Goal: Task Accomplishment & Management: Complete application form

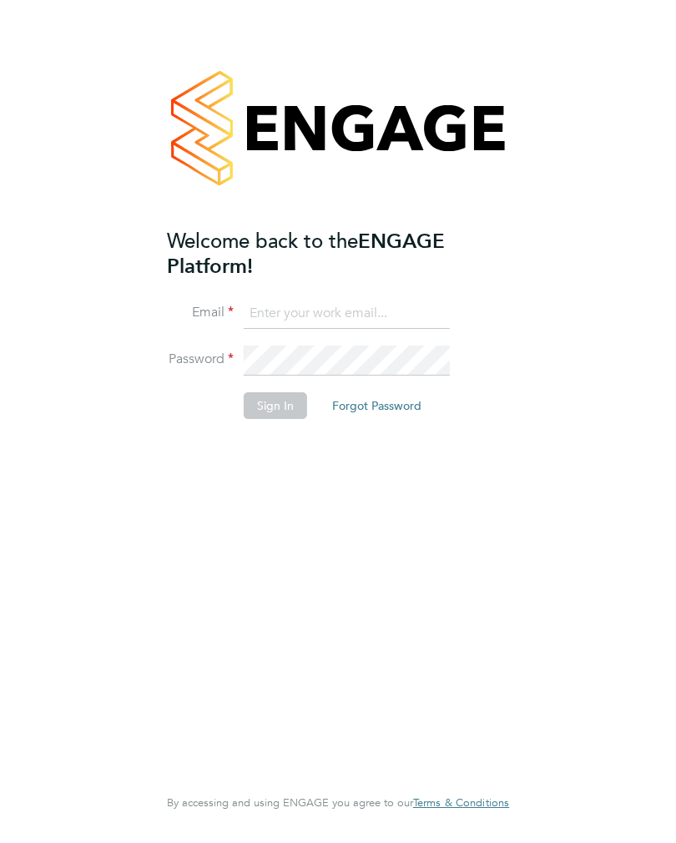
click at [424, 320] on input at bounding box center [347, 314] width 206 height 30
click at [268, 317] on input at bounding box center [347, 314] width 206 height 30
type input "skew0500@gmail.com"
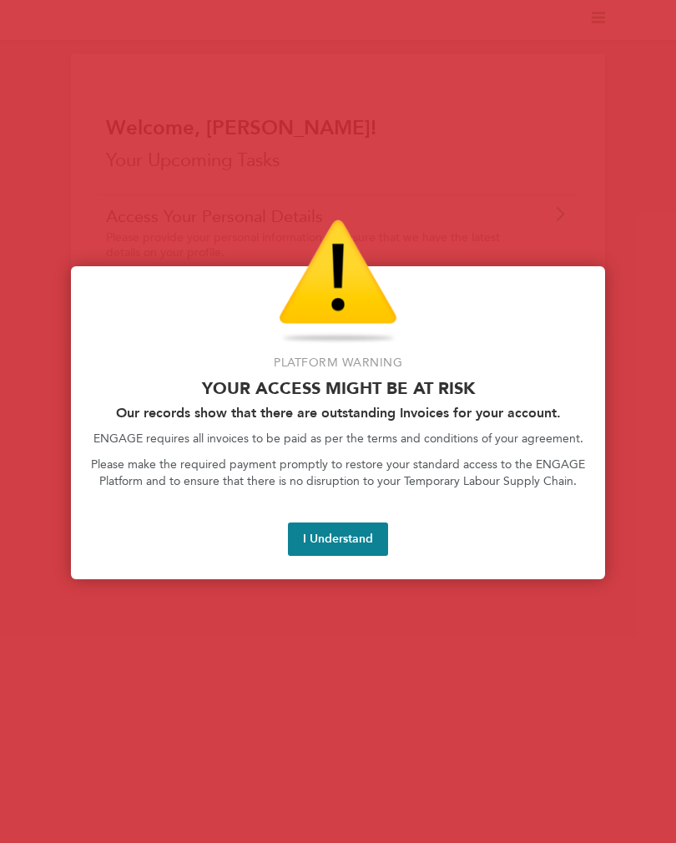
click at [317, 542] on button "I Understand" at bounding box center [338, 538] width 100 height 33
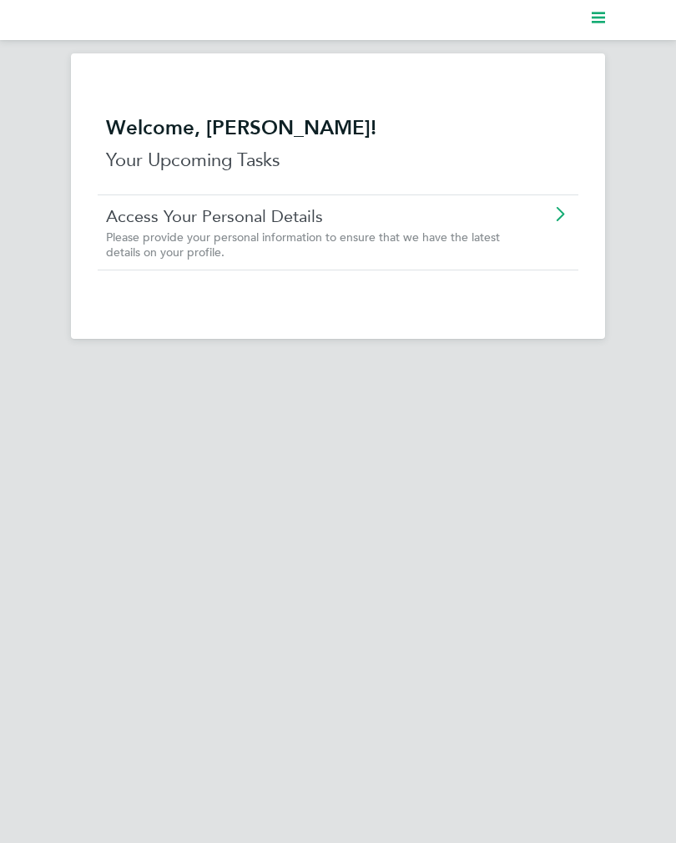
click at [597, 24] on icon "Main navigation" at bounding box center [597, 17] width 13 height 13
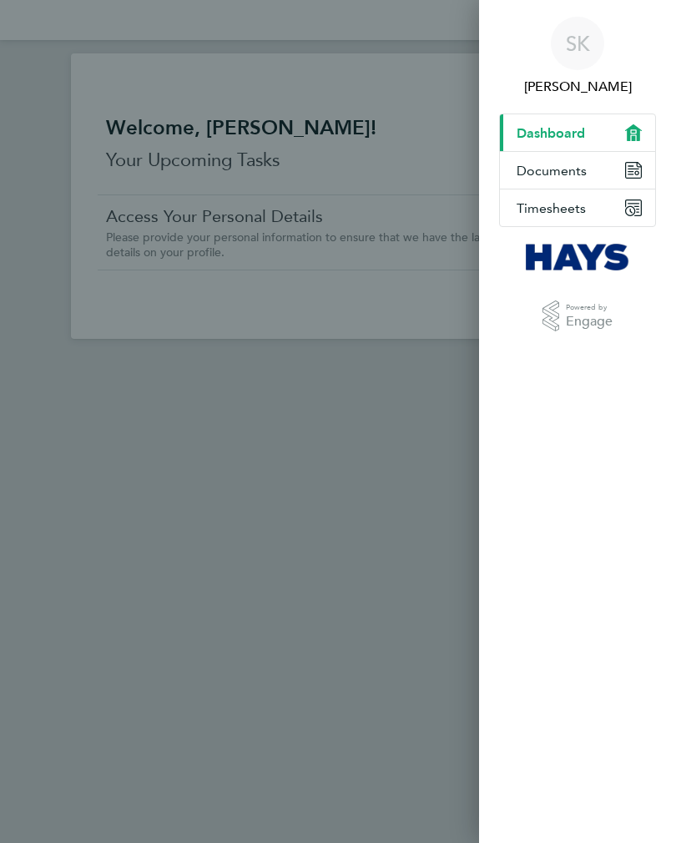
click at [615, 204] on button "Timesheets" at bounding box center [577, 207] width 155 height 37
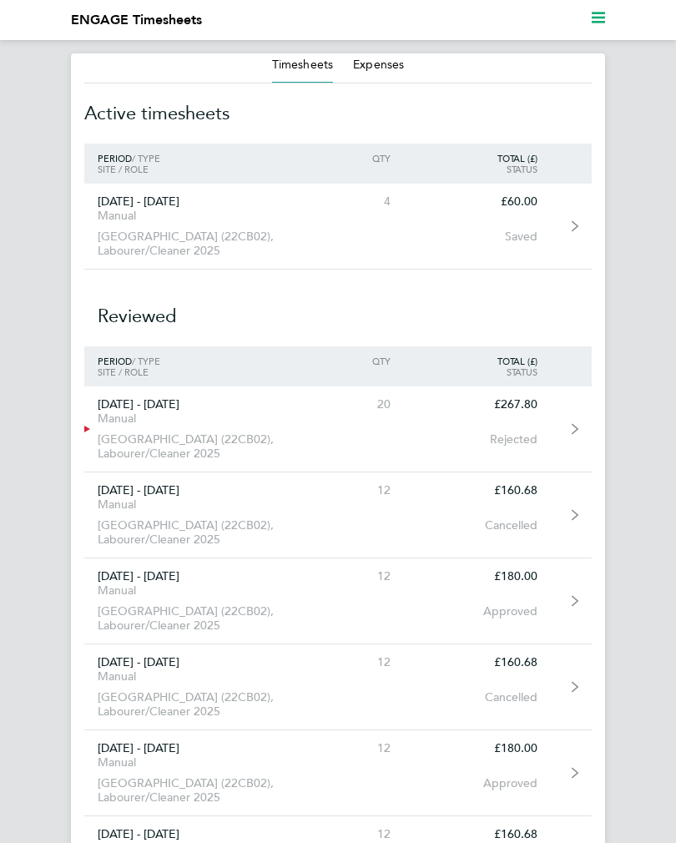
click at [88, 228] on div "[DATE] - [DATE] Manual" at bounding box center [196, 211] width 224 height 35
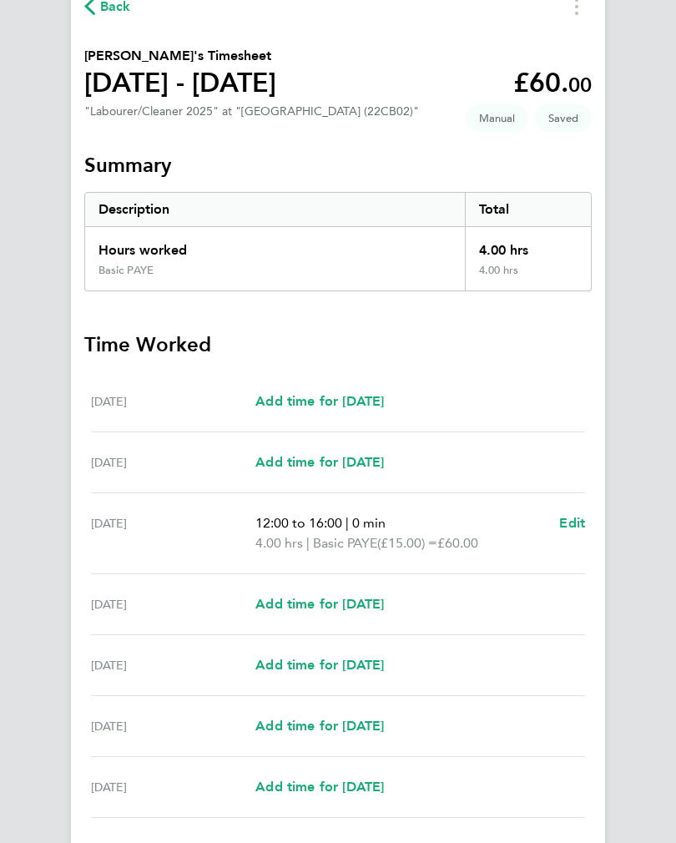
scroll to position [144, 0]
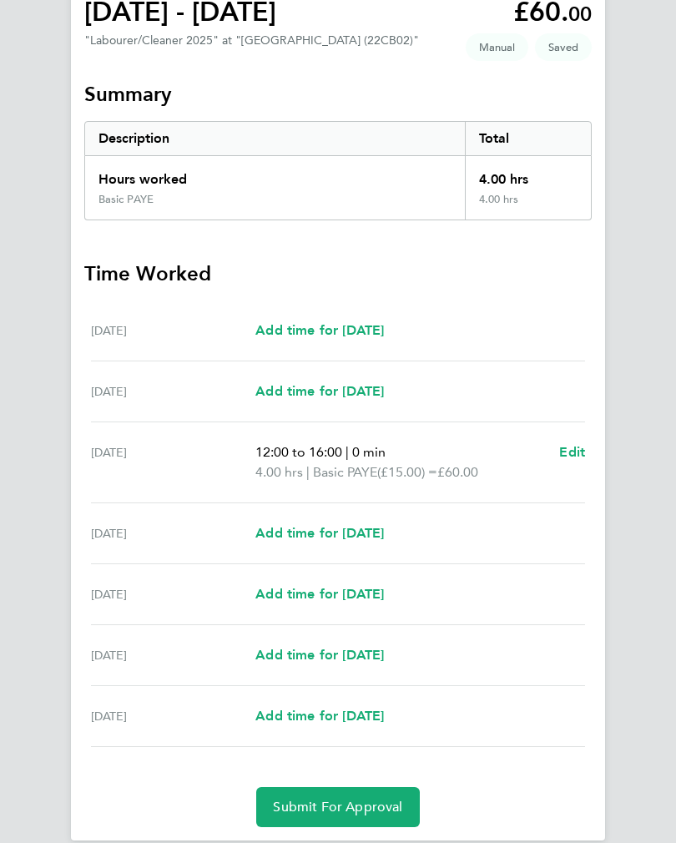
click at [250, 546] on div "[DATE] Add time for [DATE] Add time for [DATE]" at bounding box center [338, 533] width 494 height 61
click at [289, 532] on span "Add time for [DATE]" at bounding box center [319, 533] width 128 height 16
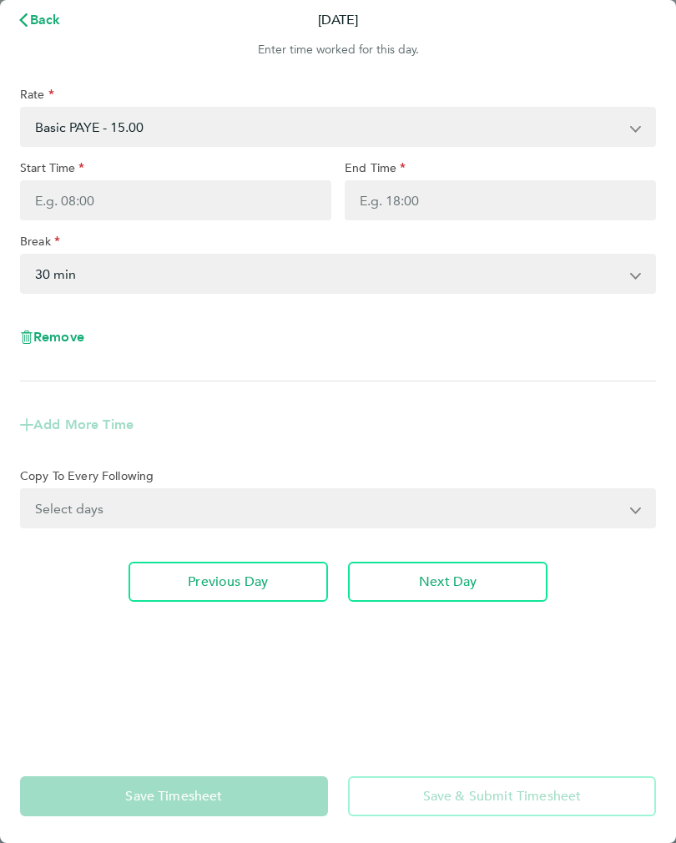
click at [51, 278] on select "0 min 15 min 30 min 45 min 60 min 75 min 90 min" at bounding box center [328, 273] width 612 height 37
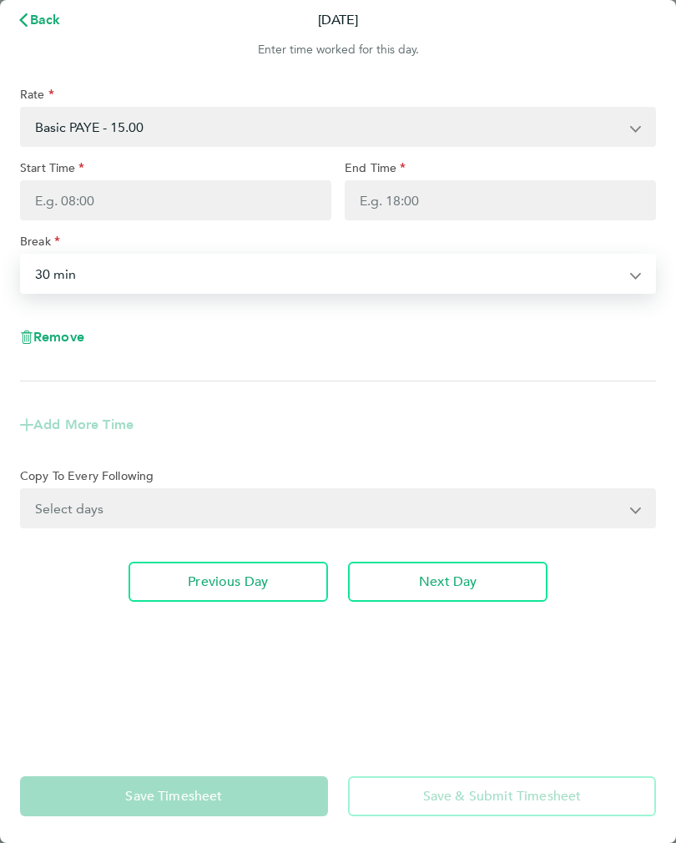
click at [88, 267] on select "0 min 15 min 30 min 45 min 60 min 75 min 90 min" at bounding box center [328, 273] width 612 height 37
select select "0"
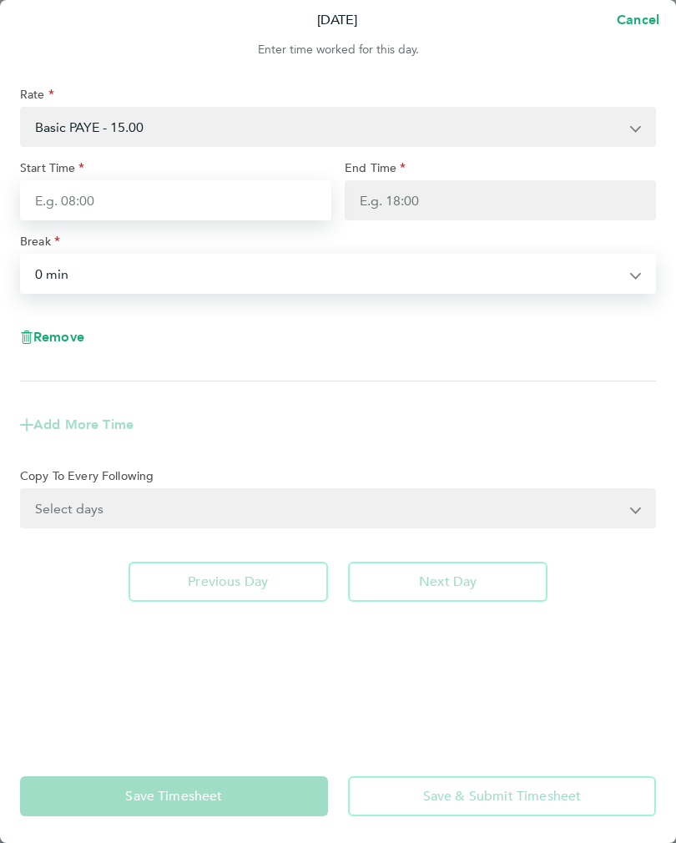
click at [55, 209] on input "Start Time" at bounding box center [175, 200] width 311 height 40
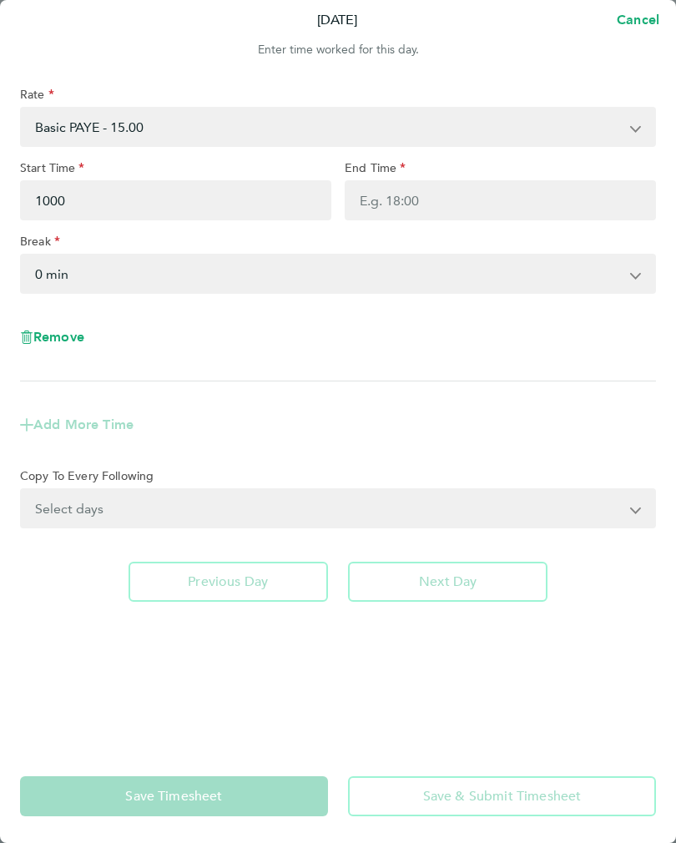
click at [377, 234] on div "Rate Basic PAYE - 15.00 OT PAYE - 22.50 Sat first 4h - 22.50 Start Time 1000 En…" at bounding box center [338, 234] width 636 height 294
type input "10:00"
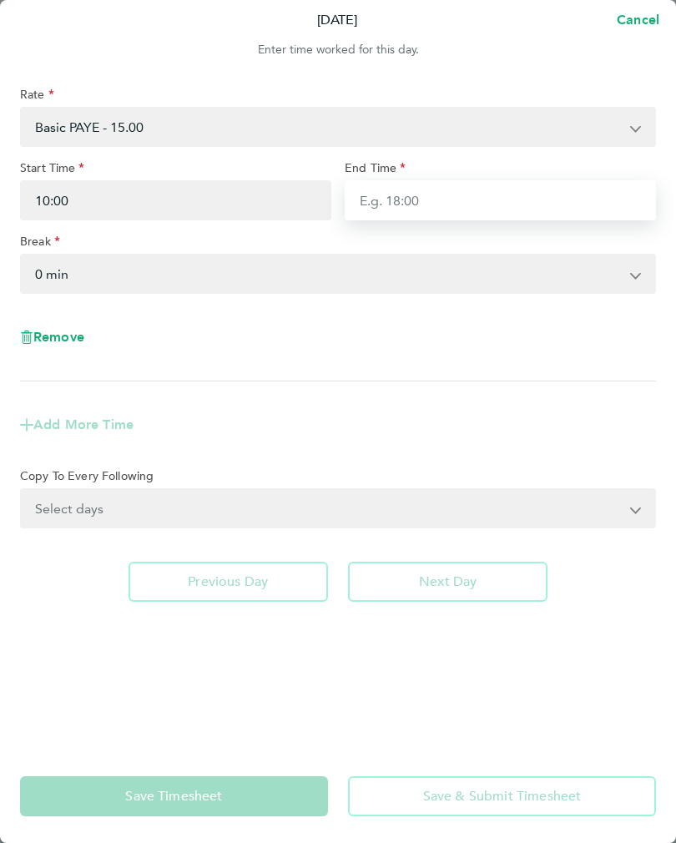
click at [395, 207] on input "End Time" at bounding box center [500, 200] width 311 height 40
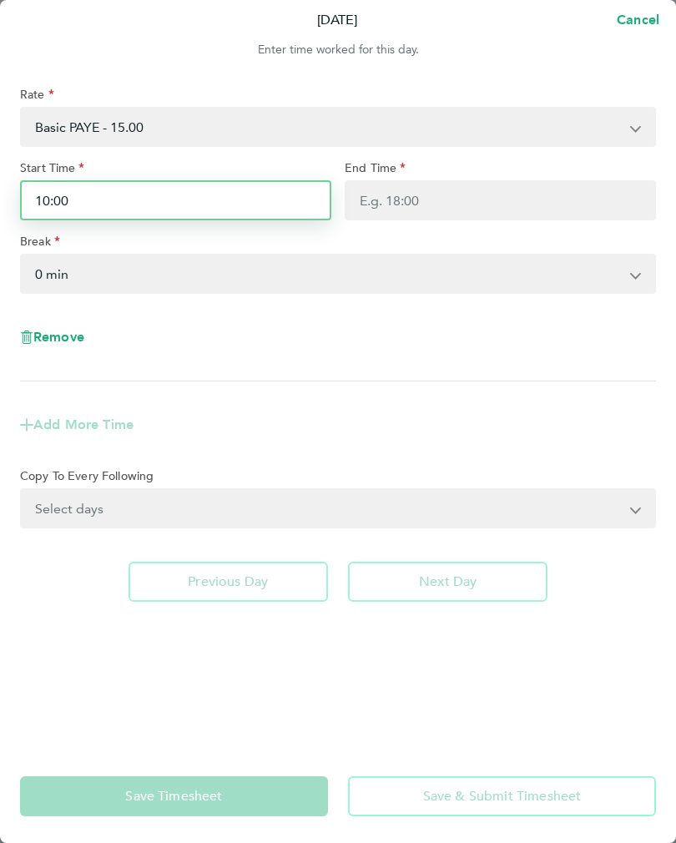
click at [61, 203] on input "10:00" at bounding box center [175, 200] width 311 height 40
click at [83, 204] on input "10:00" at bounding box center [175, 200] width 311 height 40
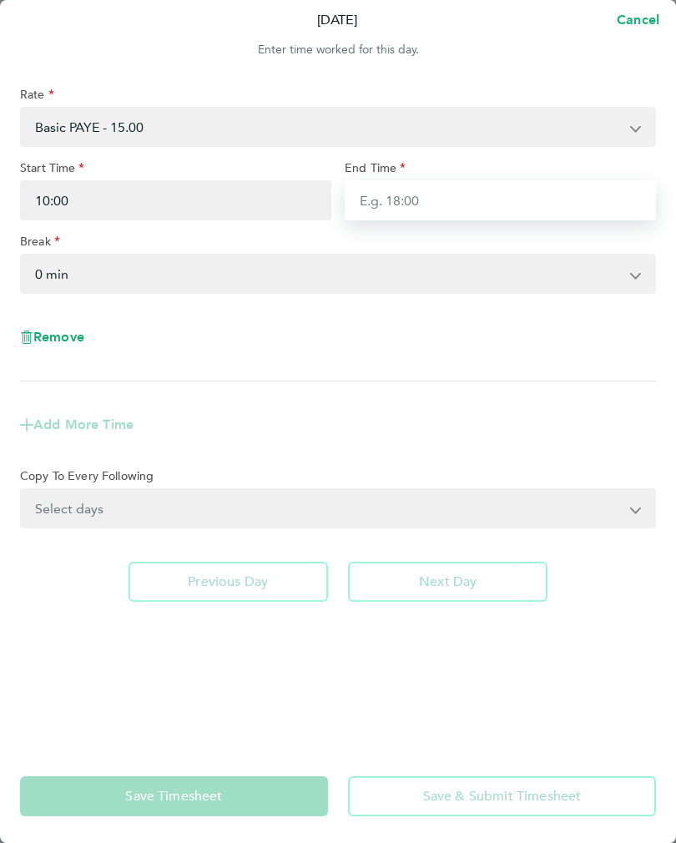
click at [384, 204] on input "End Time" at bounding box center [500, 200] width 311 height 40
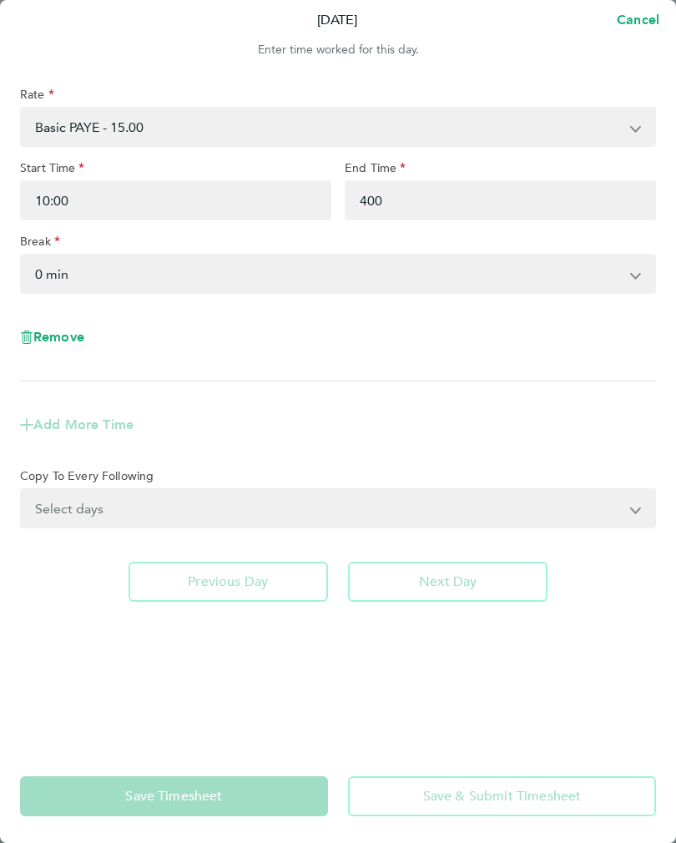
click at [623, 435] on div "Add More Time" at bounding box center [337, 425] width 649 height 60
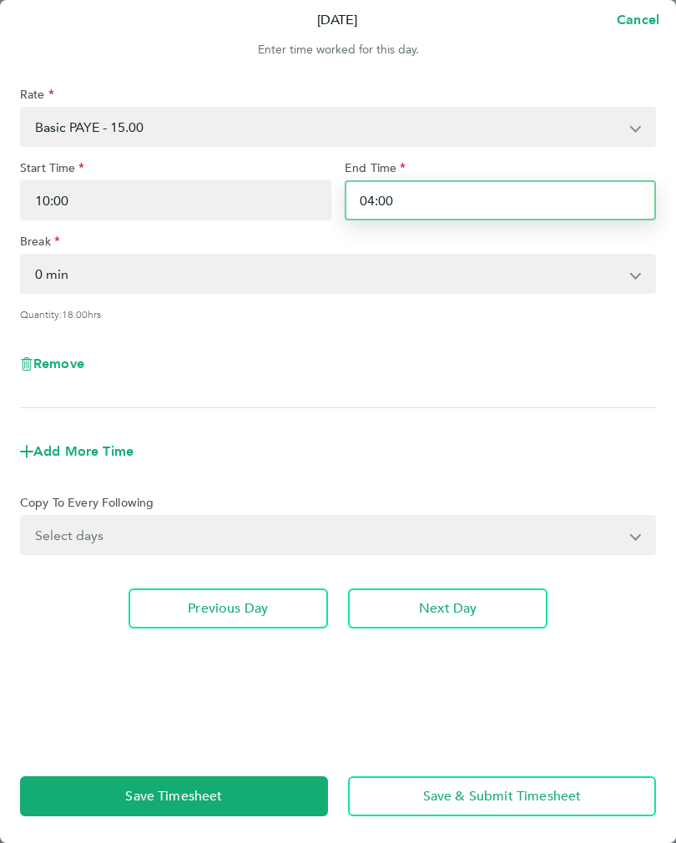
click at [606, 219] on input "04:00" at bounding box center [500, 200] width 311 height 40
type input "0"
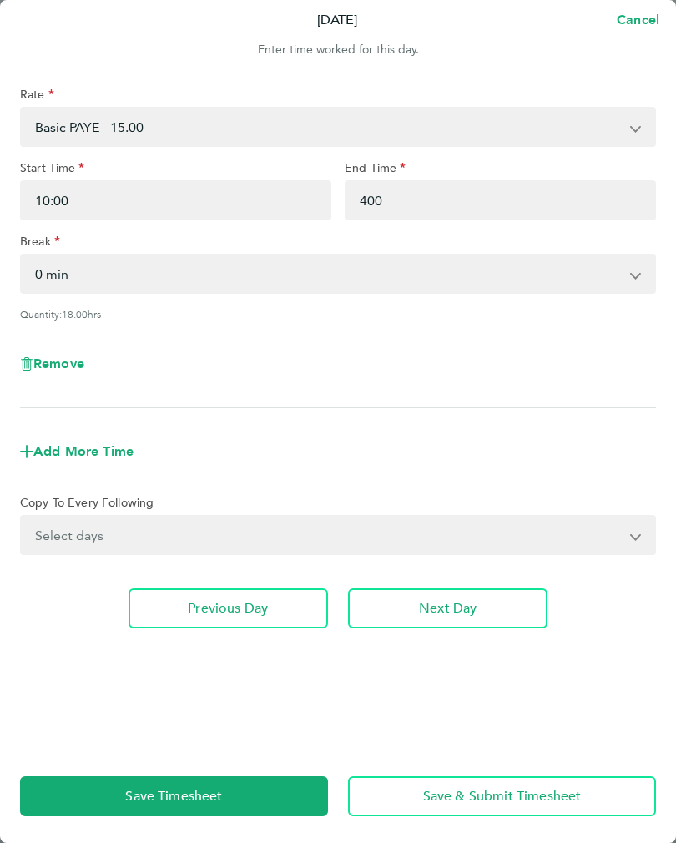
click at [621, 450] on app-form-button "Add More Time" at bounding box center [338, 451] width 636 height 13
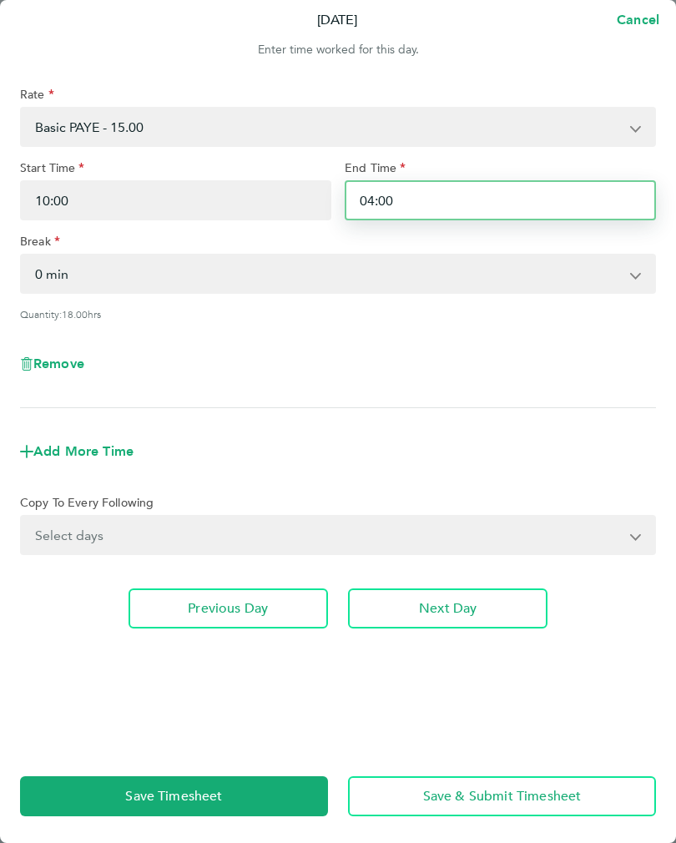
click at [629, 219] on input "04:00" at bounding box center [500, 200] width 311 height 40
type input "0"
type input "4000"
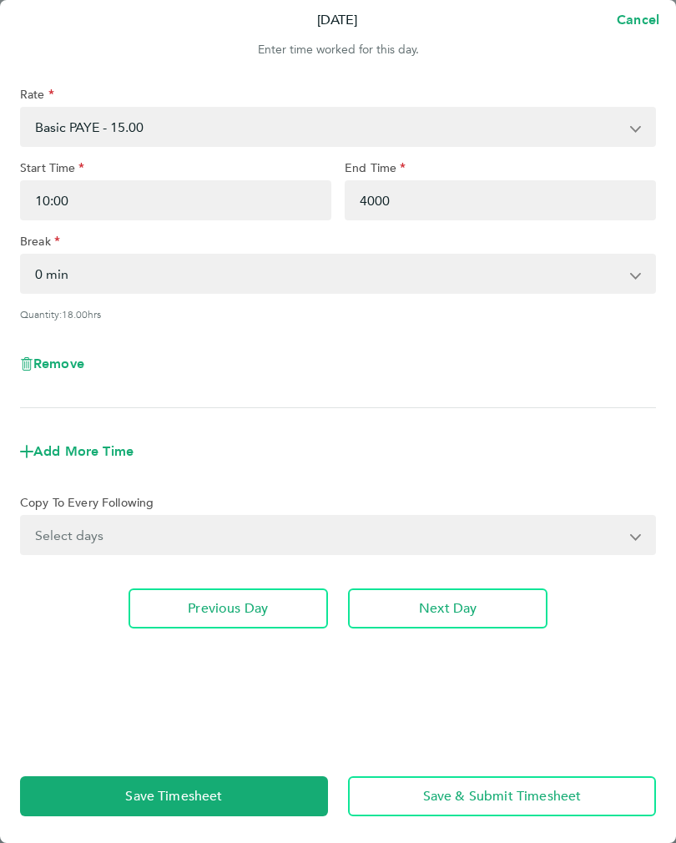
click at [595, 465] on div "Add More Time" at bounding box center [337, 451] width 649 height 60
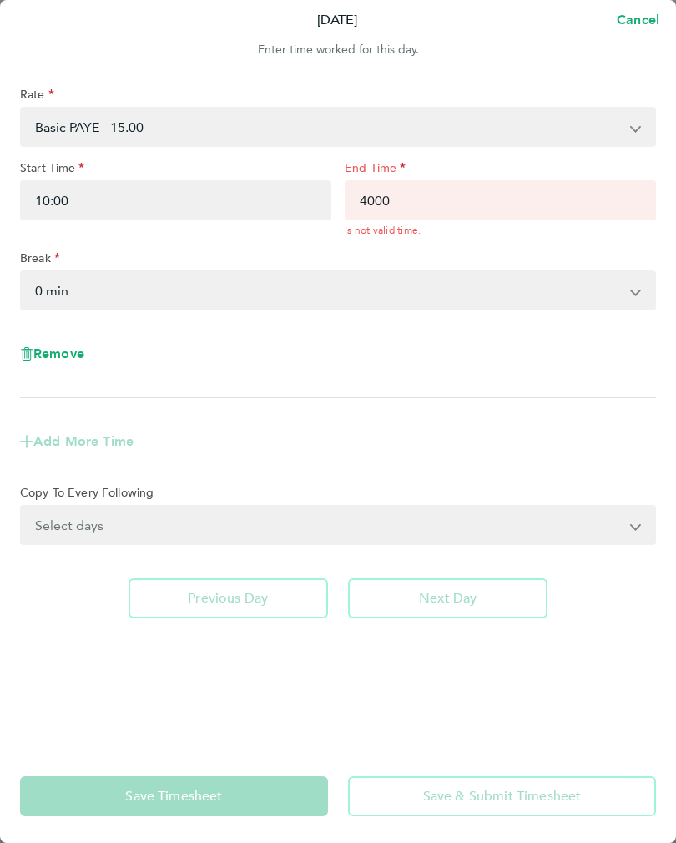
click at [612, 377] on div "Remove" at bounding box center [337, 354] width 649 height 60
click at [616, 224] on input "End Time" at bounding box center [500, 208] width 311 height 57
type input "21:51"
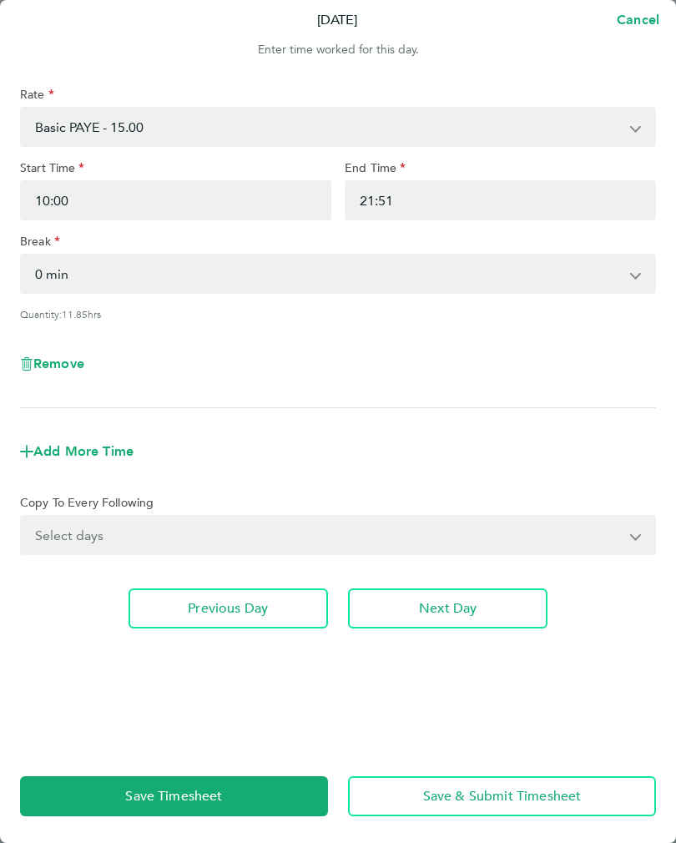
type input "04:51"
type input "04:46"
type input "04:05"
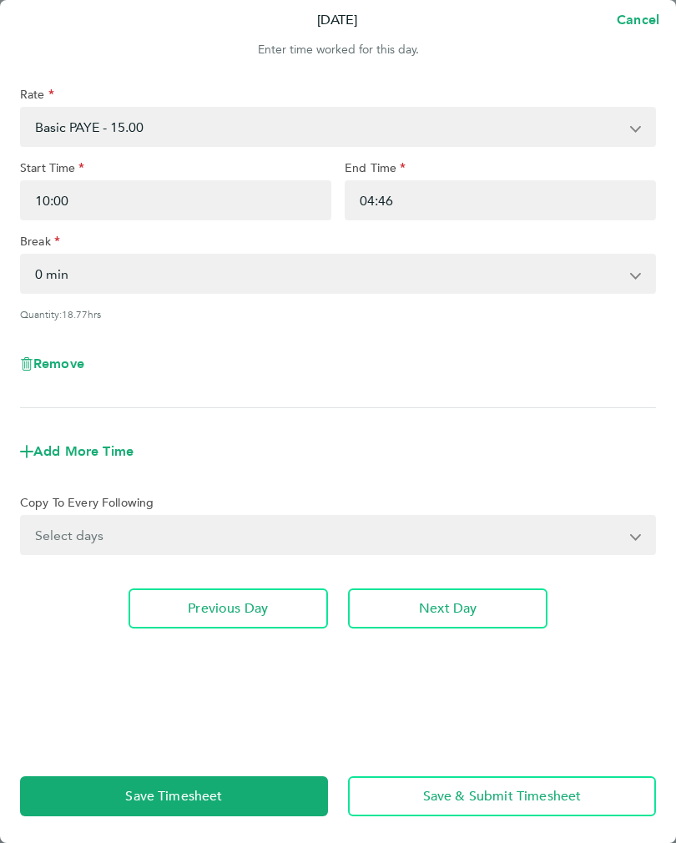
type input "04:05"
type input "04:00"
click at [297, 313] on div "Quantity: 18.00 hrs" at bounding box center [338, 313] width 636 height 13
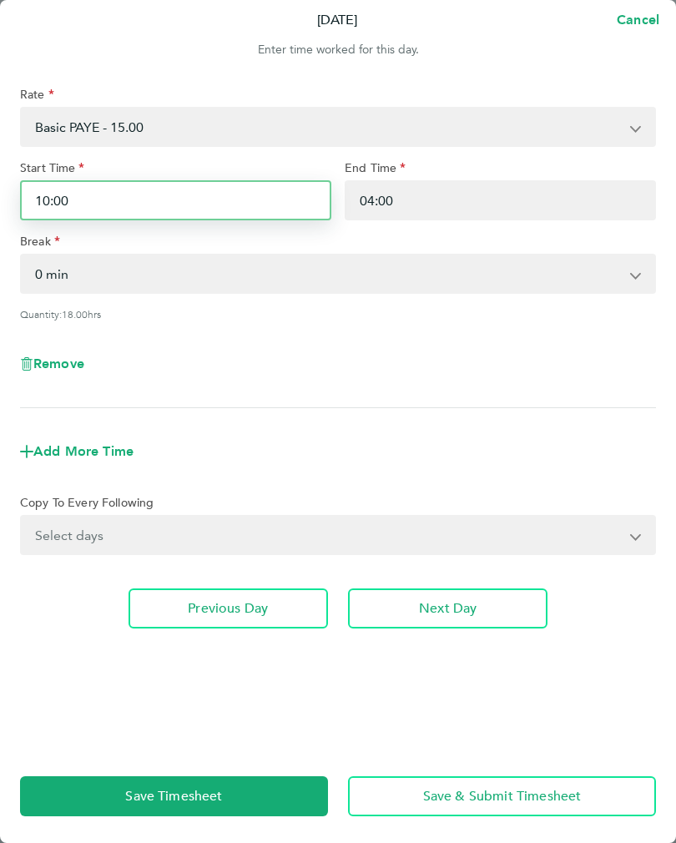
click at [73, 204] on input "10:00" at bounding box center [175, 200] width 311 height 40
click at [89, 202] on input "10:00" at bounding box center [175, 200] width 311 height 40
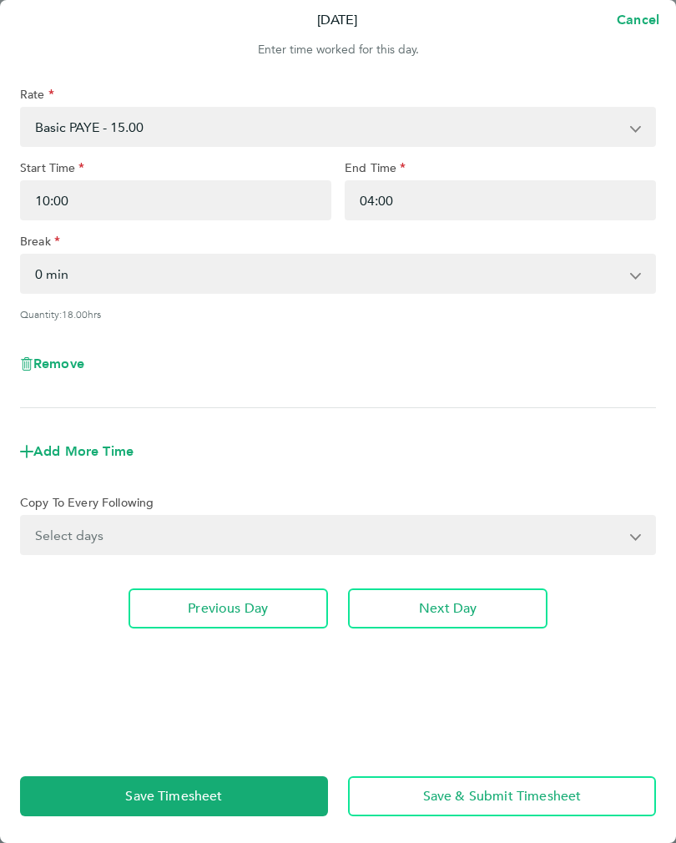
click at [143, 270] on select "0 min 15 min 30 min 45 min 60 min 75 min 90 min" at bounding box center [328, 273] width 612 height 37
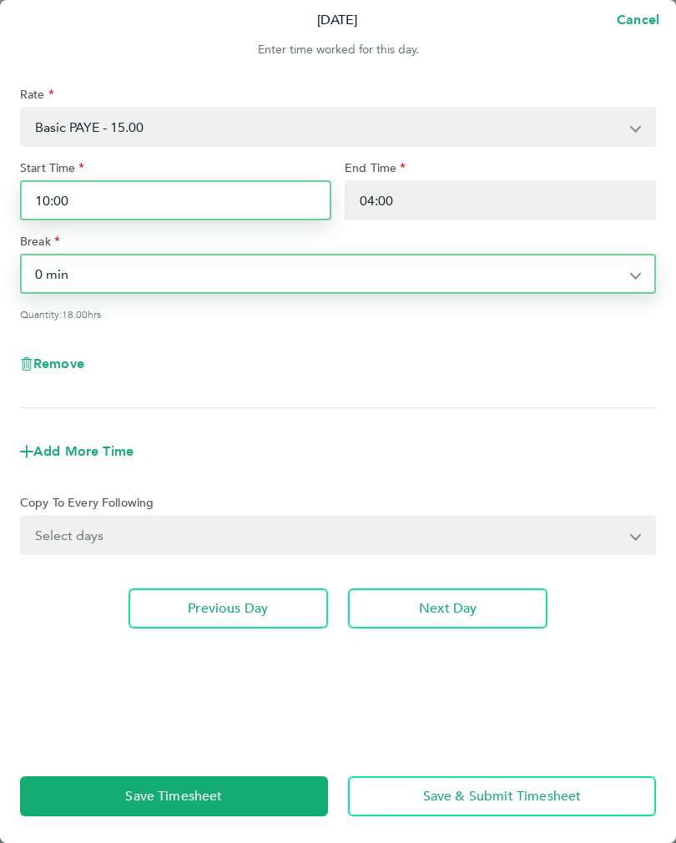
click at [62, 214] on input "10:00" at bounding box center [175, 200] width 311 height 40
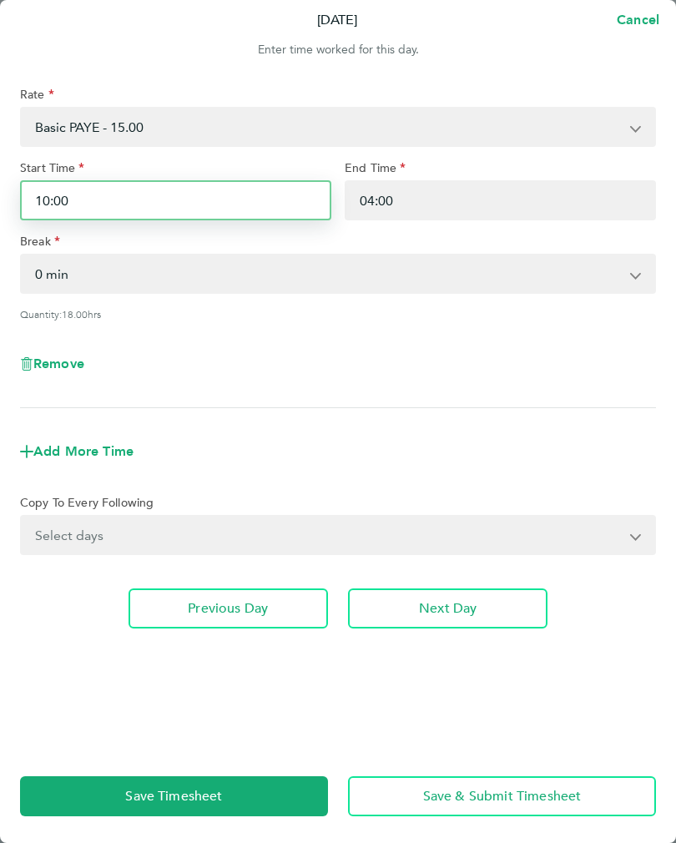
click at [45, 201] on input "10:00" at bounding box center [175, 200] width 311 height 40
click at [30, 200] on input "10:00" at bounding box center [175, 200] width 311 height 40
click at [108, 219] on input "10:00" at bounding box center [175, 200] width 311 height 40
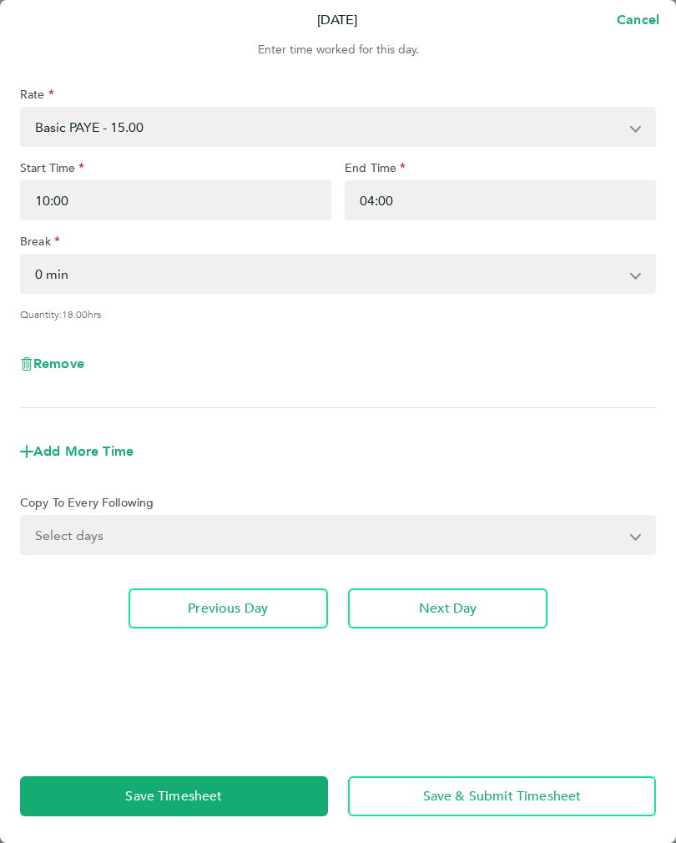
click at [95, 292] on select "0 min 15 min 30 min 45 min 60 min 75 min 90 min" at bounding box center [328, 273] width 612 height 37
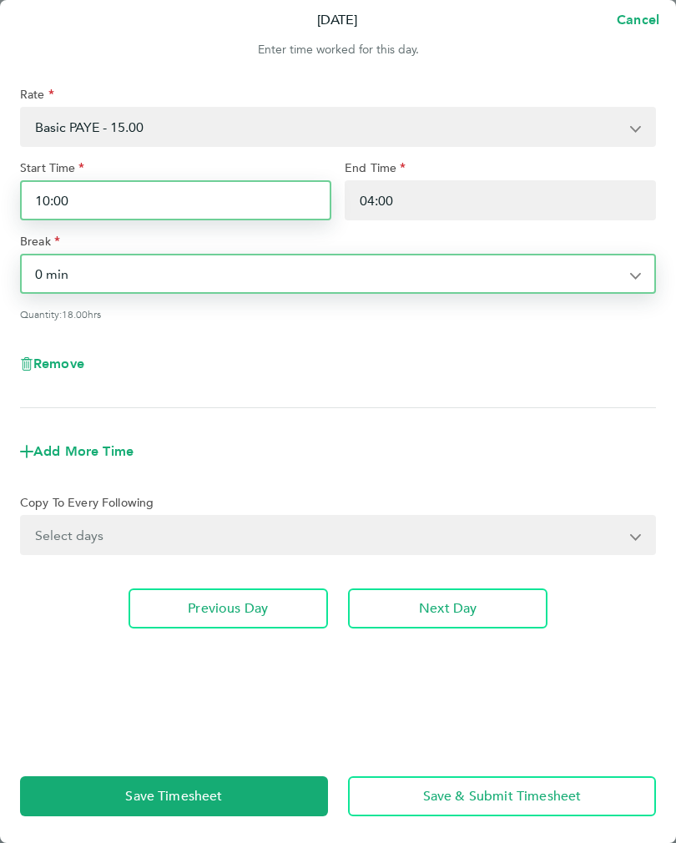
click at [87, 202] on input "10:00" at bounding box center [175, 200] width 311 height 40
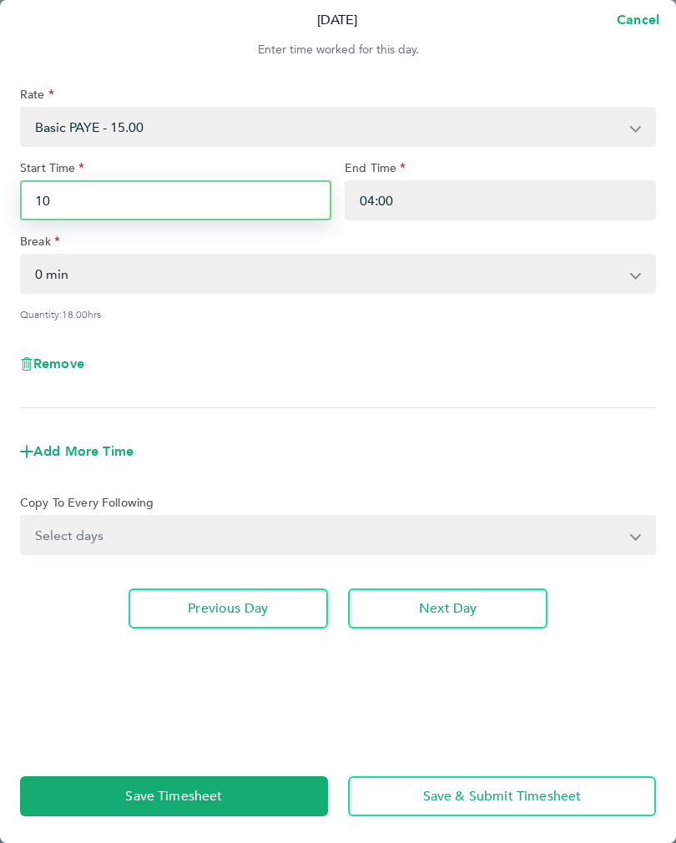
type input "1"
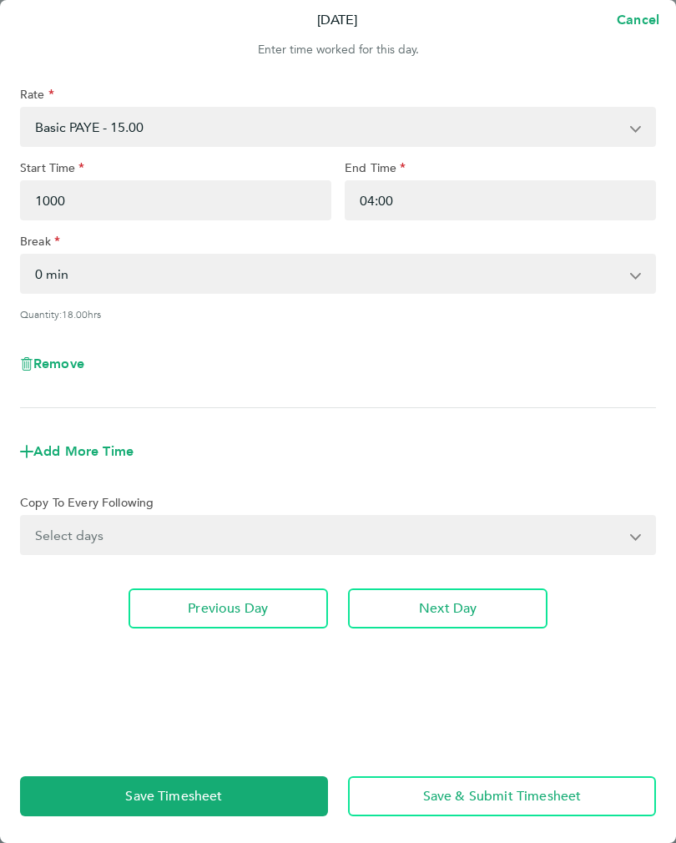
click at [673, 445] on div "Rate Basic PAYE - 15.00 OT PAYE - 22.50 Sat first 4h - 22.50 Start Time 1000 En…" at bounding box center [338, 408] width 676 height 682
type input "10:00"
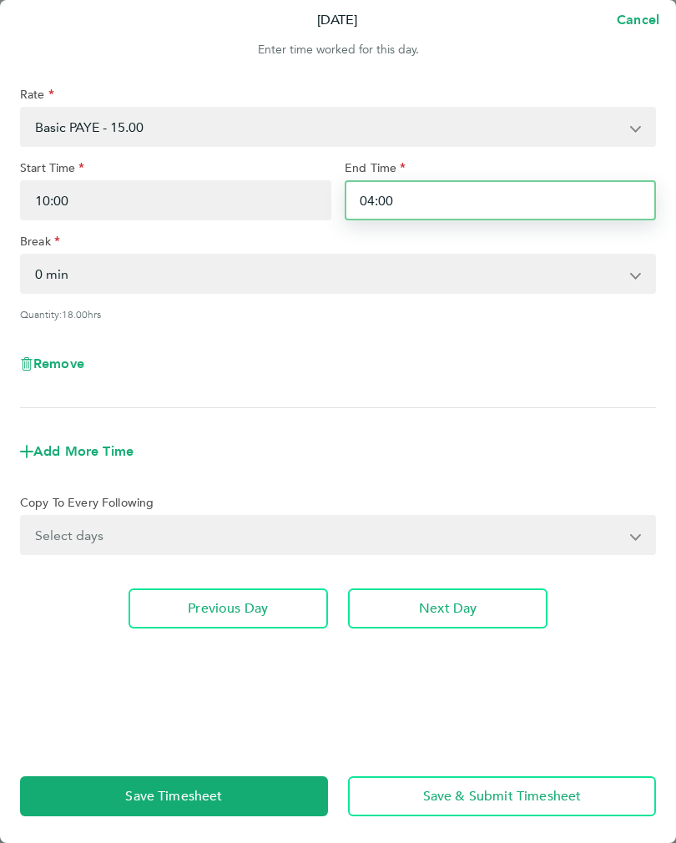
click at [632, 220] on input "04:00" at bounding box center [500, 200] width 311 height 40
type input "0"
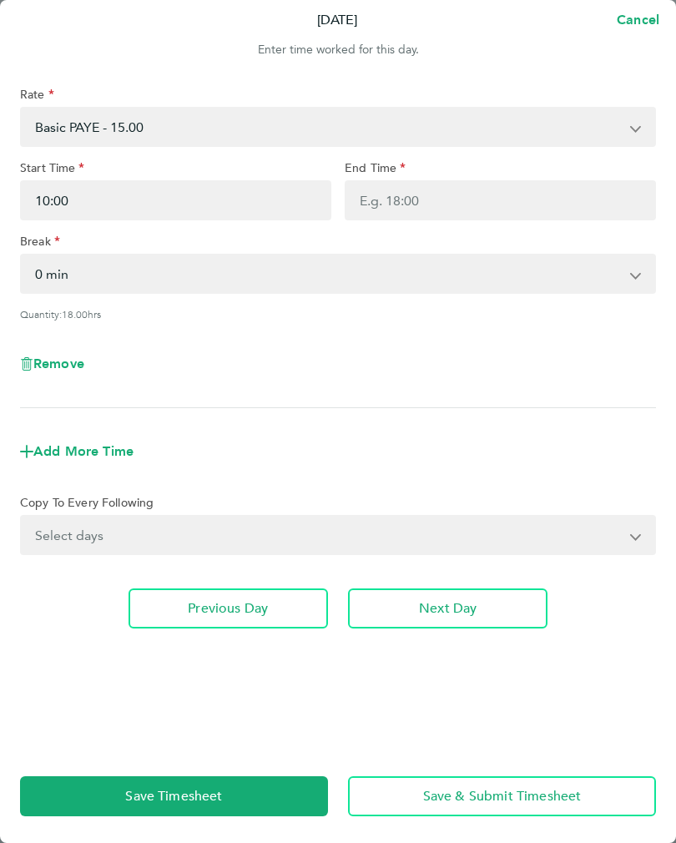
click at [641, 13] on span "Cancel" at bounding box center [635, 20] width 48 height 16
select select "30"
